Goal: Task Accomplishment & Management: Complete application form

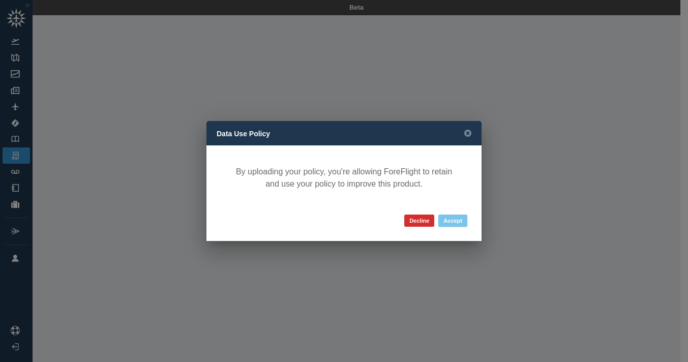
click at [449, 220] on button "Accept" at bounding box center [452, 221] width 29 height 12
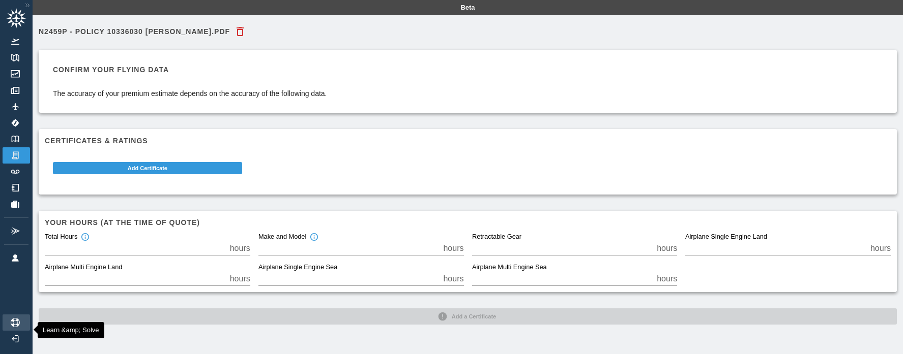
scroll to position [23, 0]
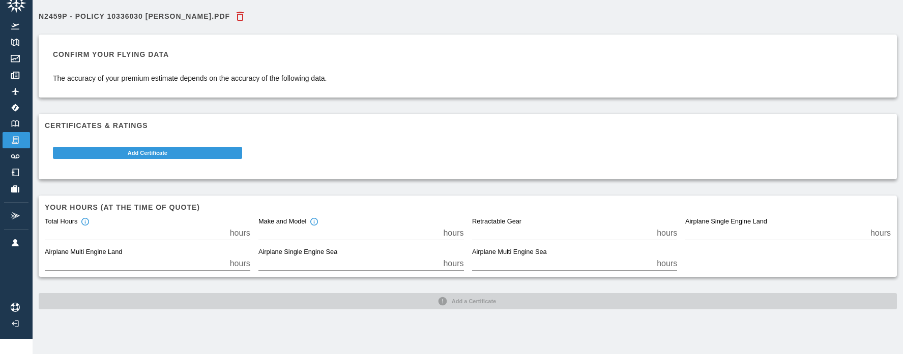
click at [274, 315] on div "N2459P - Policy 10336030 [PERSON_NAME].pdf Confirm your flying data The accurac…" at bounding box center [468, 177] width 870 height 354
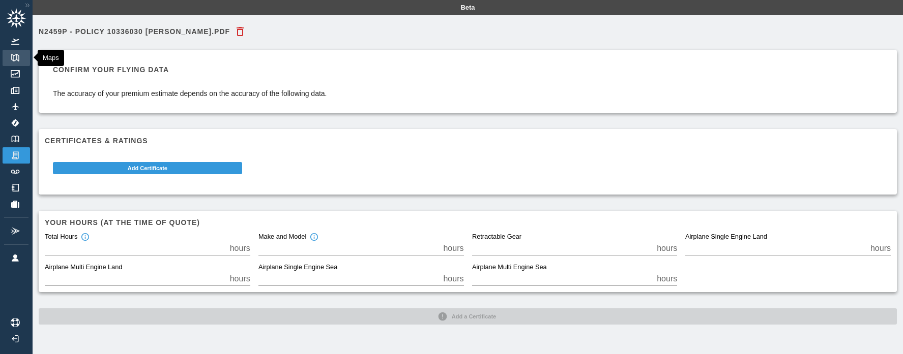
click at [10, 56] on img at bounding box center [15, 58] width 11 height 8
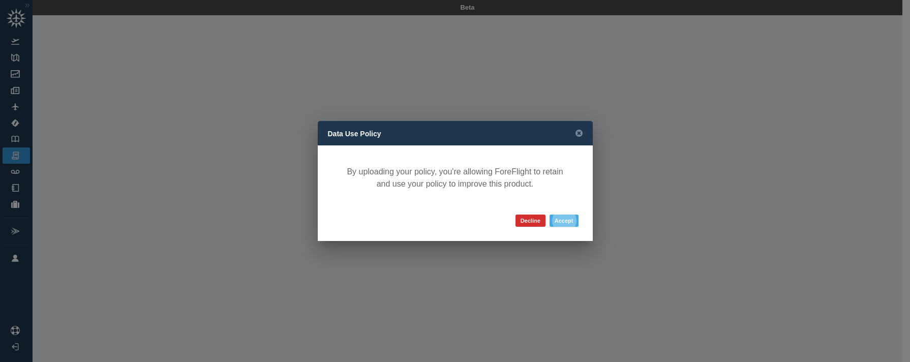
click at [562, 220] on button "Accept" at bounding box center [564, 221] width 29 height 12
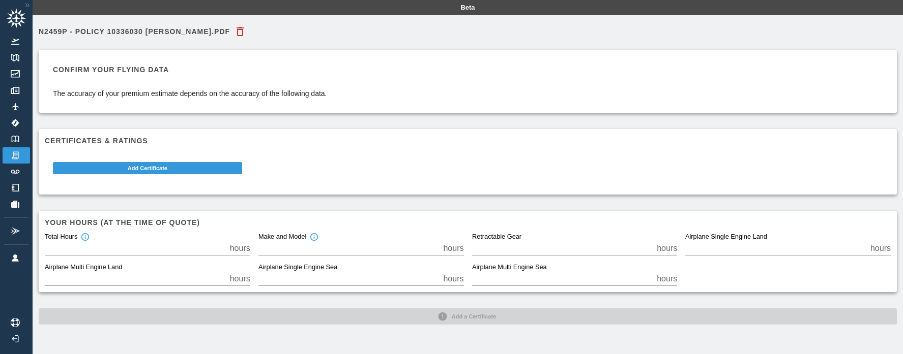
scroll to position [23, 0]
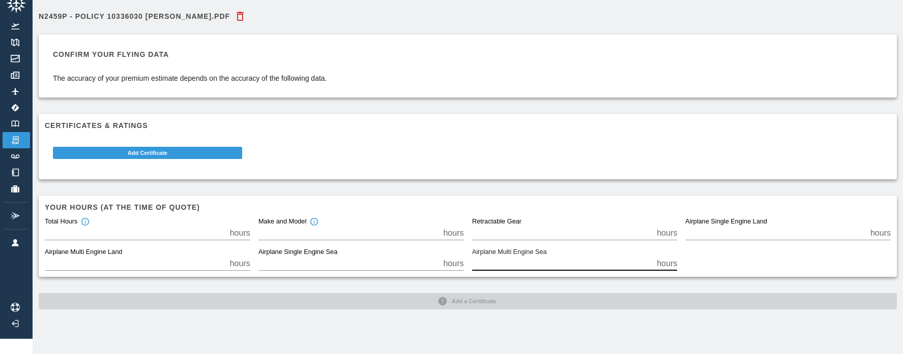
click at [509, 257] on input "*" at bounding box center [562, 264] width 181 height 14
click at [510, 227] on input "*" at bounding box center [562, 233] width 181 height 14
click at [355, 229] on input "*" at bounding box center [348, 233] width 181 height 14
click at [121, 227] on input "*" at bounding box center [135, 233] width 181 height 14
type input "*"
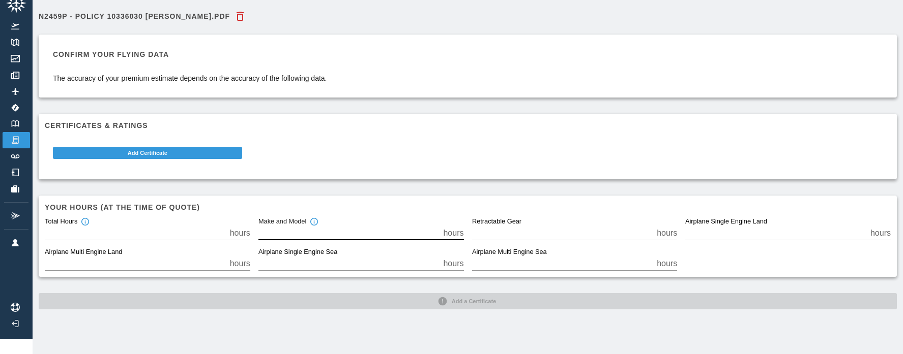
click at [284, 228] on input "*" at bounding box center [348, 233] width 181 height 14
type input "*"
click at [224, 226] on input "*" at bounding box center [135, 233] width 181 height 14
click at [292, 324] on div "N2459P - Policy 10336030 [PERSON_NAME].pdf Confirm your flying data The accurac…" at bounding box center [468, 177] width 870 height 354
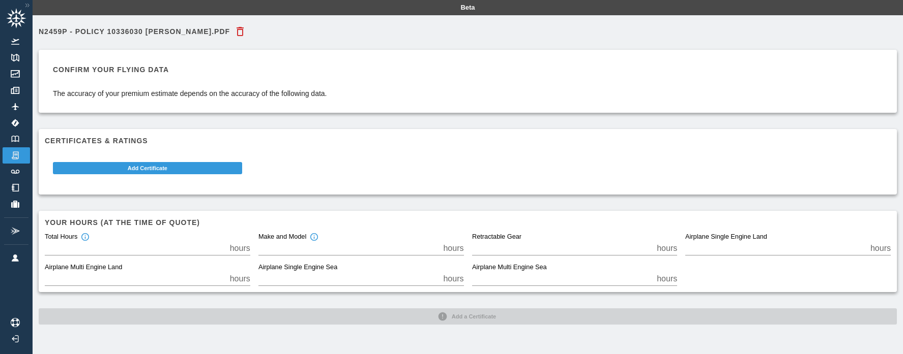
scroll to position [0, 8]
click at [230, 94] on p "The accuracy of your premium estimate depends on the accuracy of the following …" at bounding box center [190, 93] width 274 height 10
click at [167, 26] on div "N2459P - Policy 10336030 [PERSON_NAME].pdf" at bounding box center [468, 31] width 858 height 20
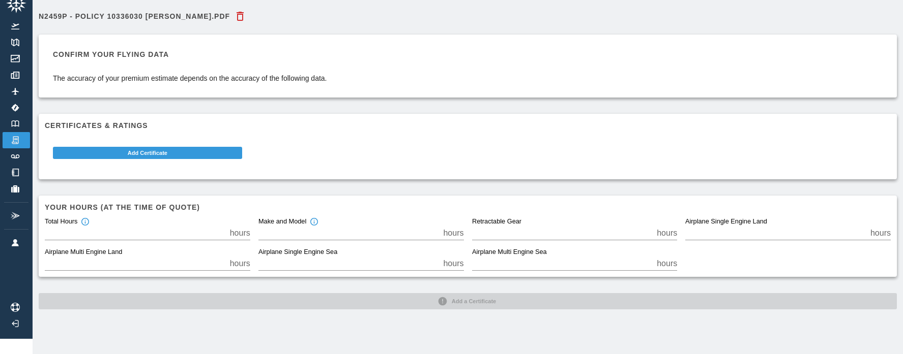
click at [209, 316] on div "N2459P - Policy 10336030 [PERSON_NAME].pdf Confirm your flying data The accurac…" at bounding box center [468, 177] width 870 height 354
click at [209, 294] on div "N2459P - Policy 10336030 [PERSON_NAME].pdf Confirm your flying data The accurac…" at bounding box center [468, 158] width 858 height 304
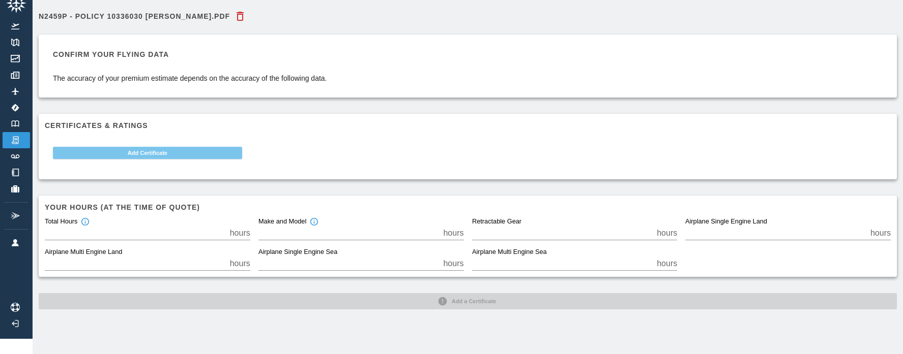
click at [156, 148] on button "Add Certificate" at bounding box center [147, 153] width 189 height 12
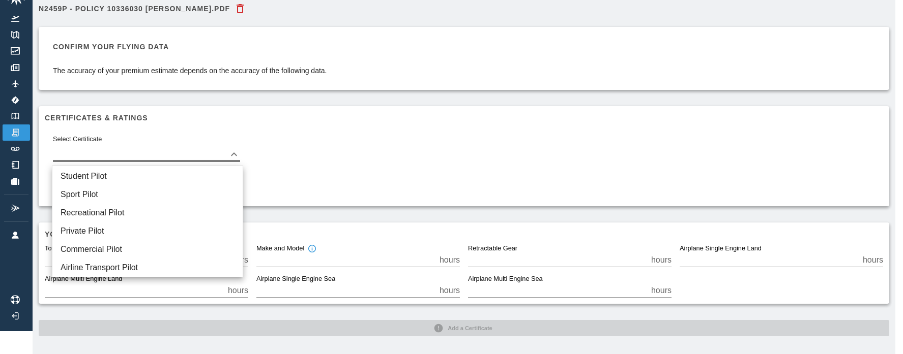
scroll to position [18, 0]
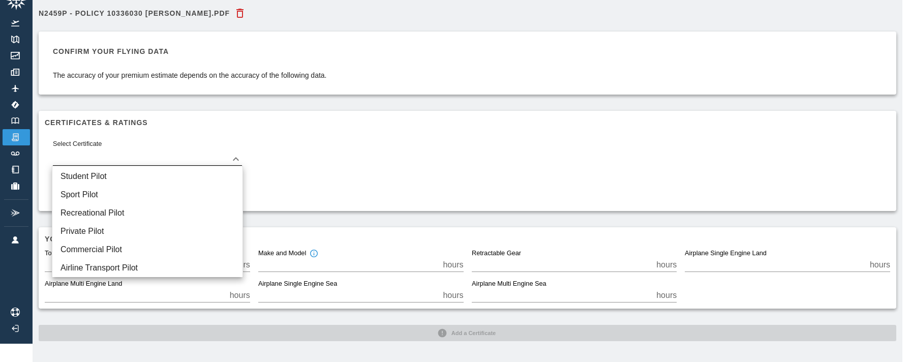
click at [159, 152] on body "Beta N2459P - Policy 10336030 [PERSON_NAME].pdf Confirm your flying data The ac…" at bounding box center [455, 163] width 910 height 362
click at [150, 172] on li "Student Pilot" at bounding box center [147, 176] width 190 height 18
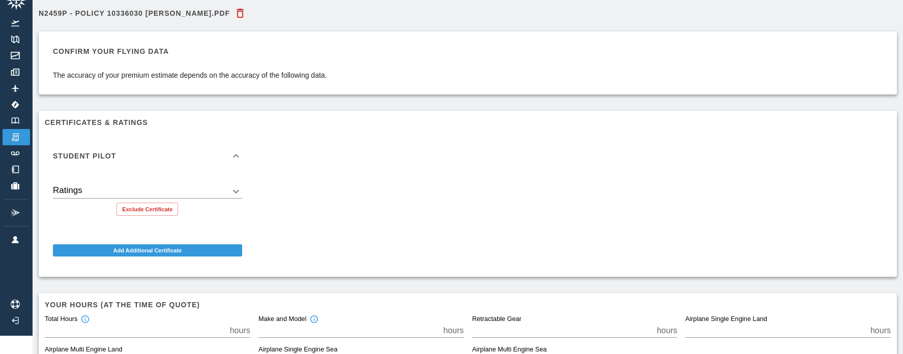
click at [213, 188] on body "Beta N2459P - Policy 10336030 [PERSON_NAME].pdf Confirm your flying data The ac…" at bounding box center [451, 159] width 903 height 354
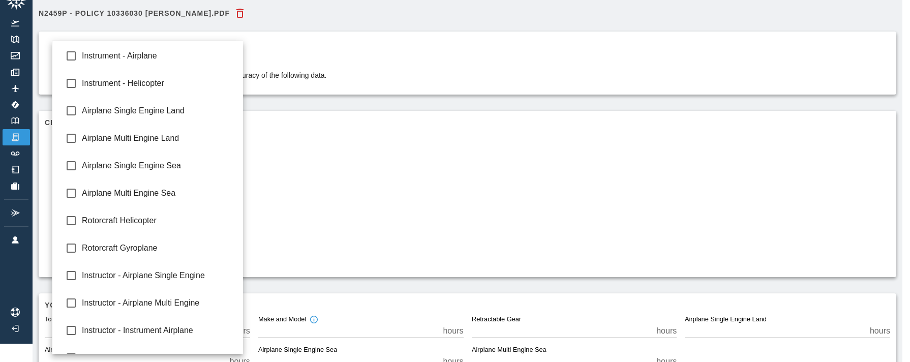
click at [331, 204] on div at bounding box center [455, 181] width 910 height 362
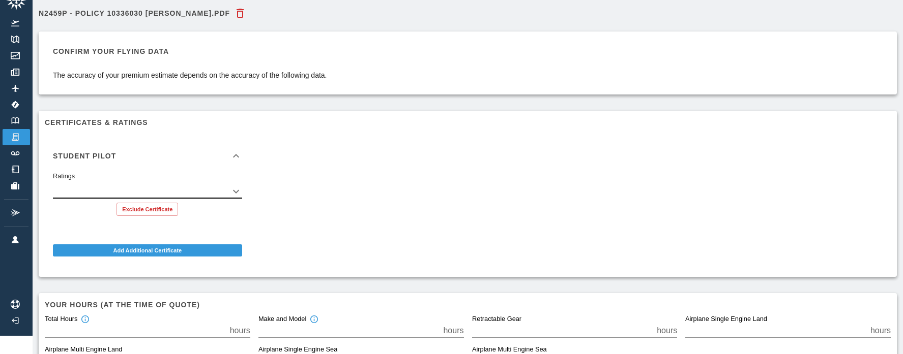
scroll to position [92, 0]
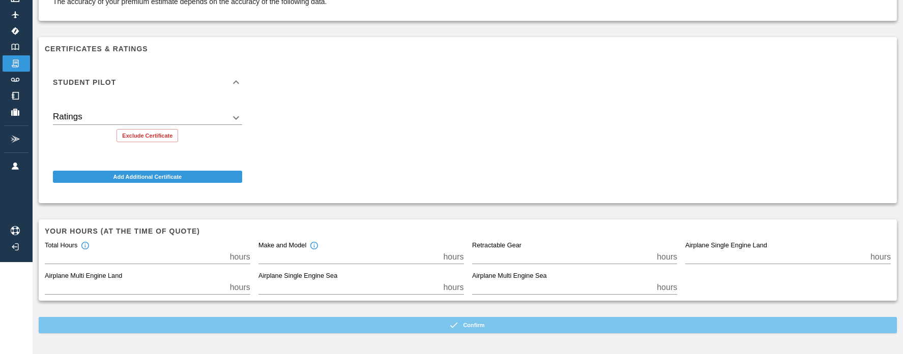
click at [468, 328] on button "Confirm" at bounding box center [468, 325] width 858 height 16
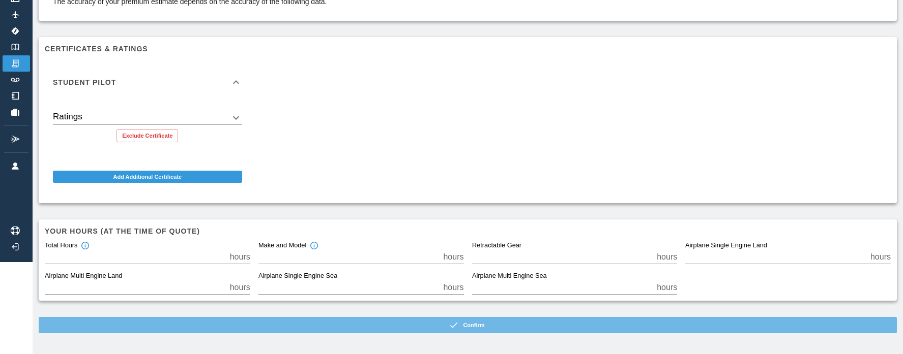
scroll to position [23, 0]
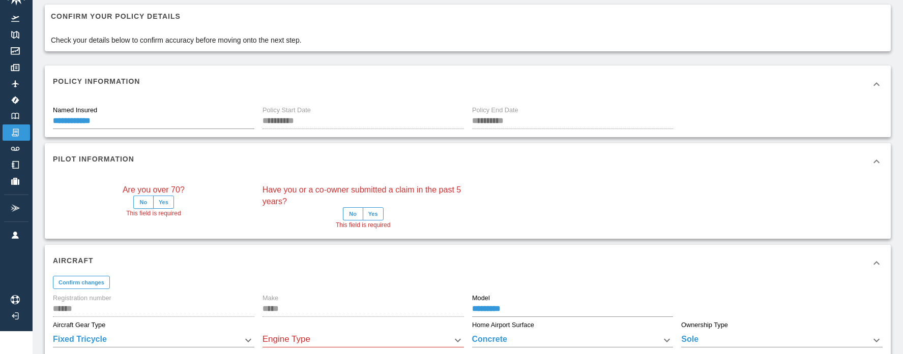
click at [147, 202] on button "No" at bounding box center [143, 202] width 20 height 13
click at [353, 213] on button "No" at bounding box center [353, 213] width 20 height 13
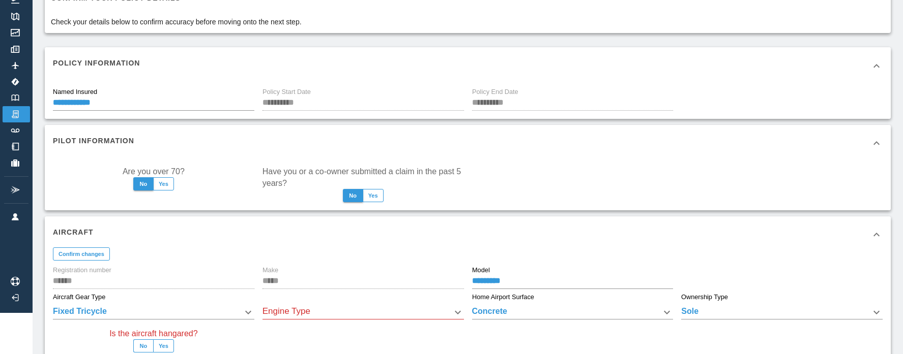
scroll to position [93, 0]
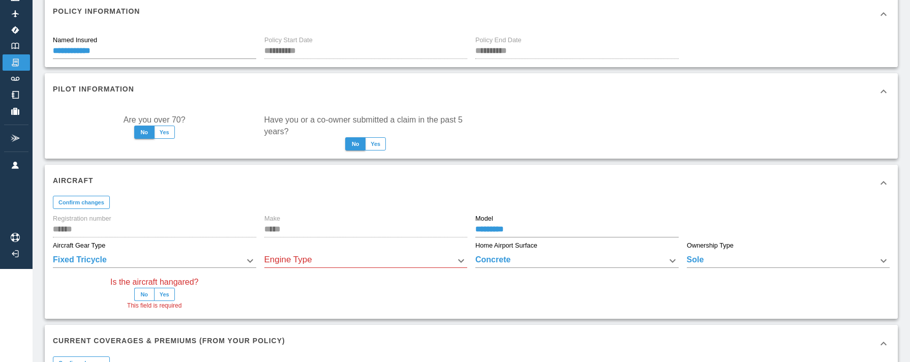
click at [357, 257] on body "**********" at bounding box center [455, 88] width 910 height 362
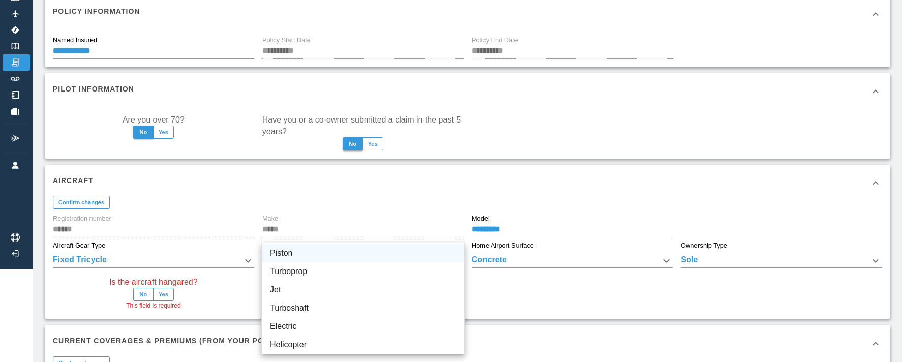
click at [357, 257] on li "Piston" at bounding box center [363, 253] width 202 height 18
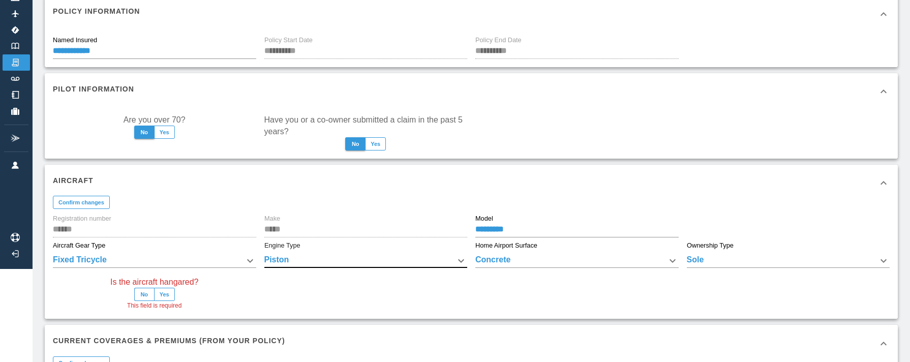
type input "******"
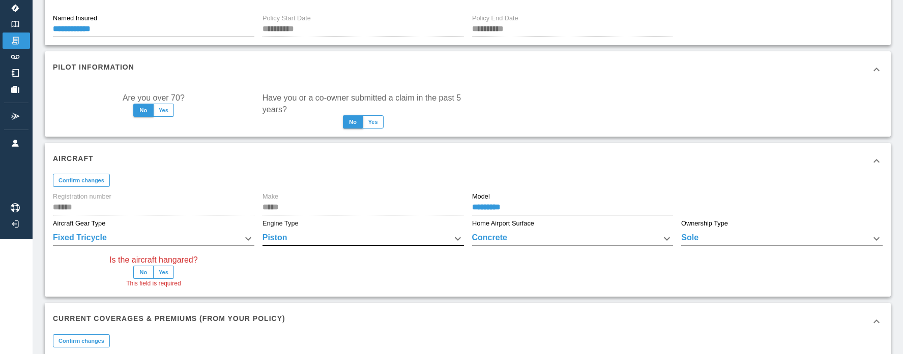
scroll to position [177, 0]
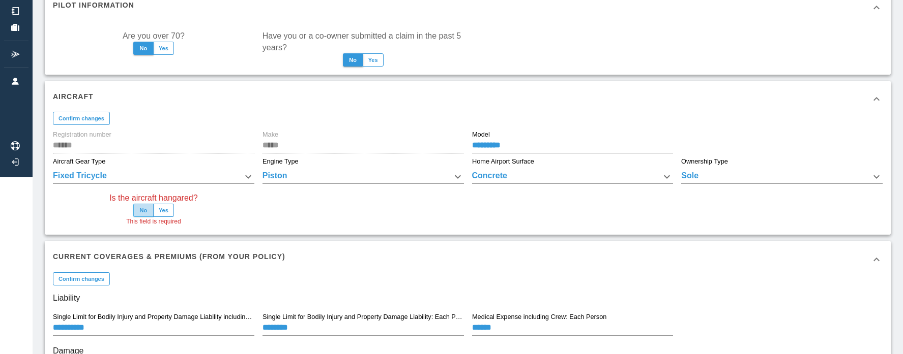
click at [145, 210] on button "No" at bounding box center [143, 210] width 20 height 13
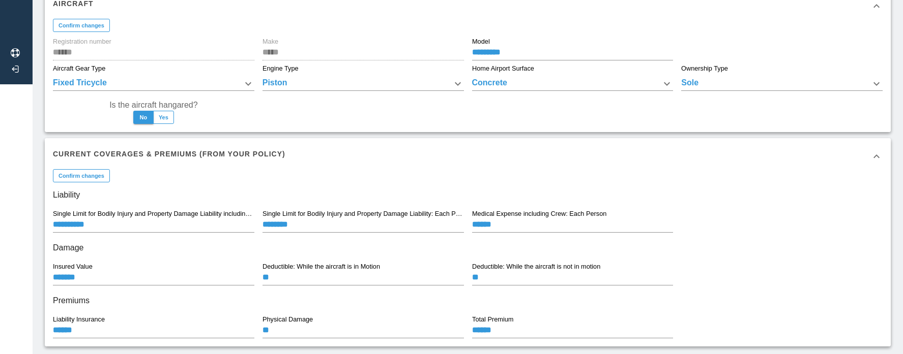
scroll to position [319, 0]
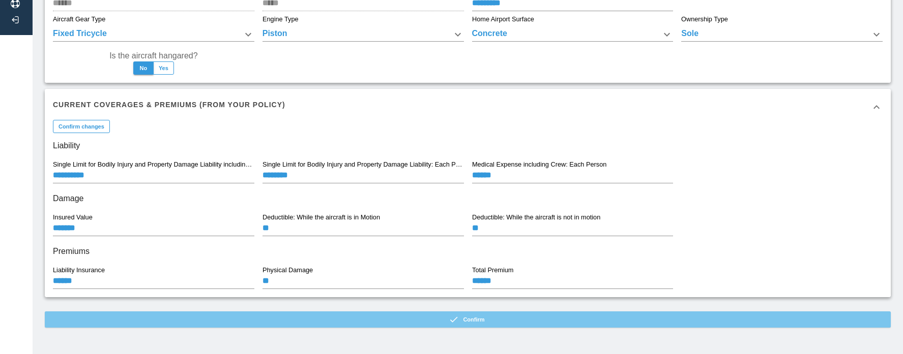
click at [467, 321] on button "Confirm" at bounding box center [468, 320] width 846 height 16
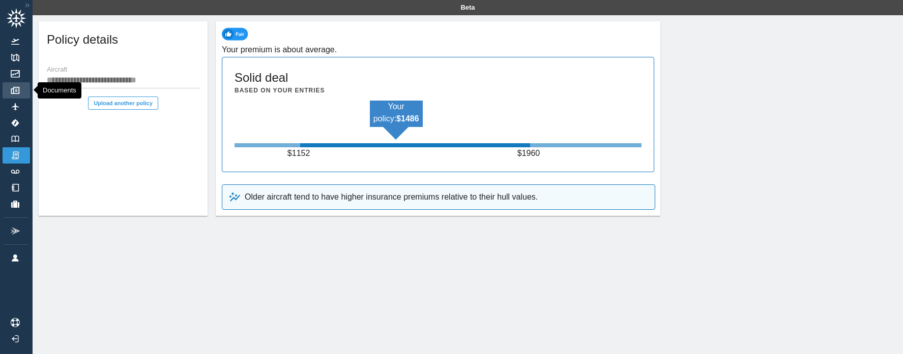
click at [18, 85] on link "Documents" at bounding box center [16, 90] width 27 height 16
